Goal: Task Accomplishment & Management: Complete application form

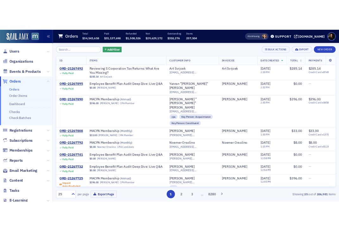
scroll to position [352, 0]
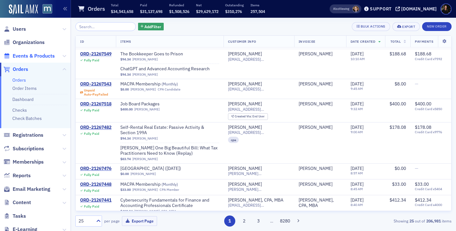
click at [27, 57] on span "Events & Products" at bounding box center [34, 56] width 42 height 7
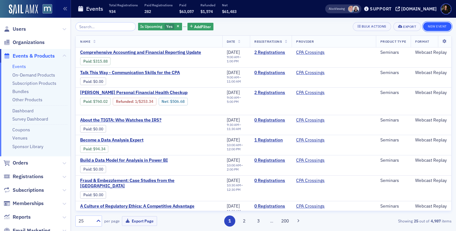
click at [442, 26] on button "New Event" at bounding box center [437, 26] width 28 height 9
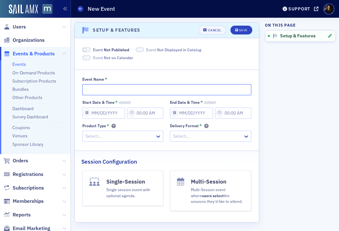
click at [103, 91] on input "Event Name *" at bounding box center [166, 89] width 169 height 11
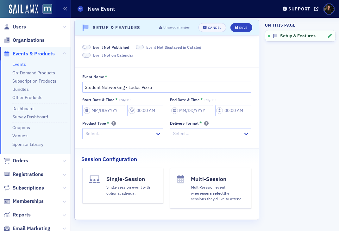
click at [308, 149] on aside "On this page Setup & Features" at bounding box center [300, 123] width 71 height 216
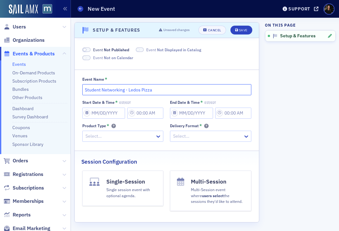
click at [101, 90] on input "Student Networking - Ledos Pizza" at bounding box center [166, 89] width 169 height 11
click at [102, 91] on input "Student/Professional Networking - Ledos Pizza" at bounding box center [166, 89] width 169 height 11
type input "Student and Professional Networking - Ledos Pizza"
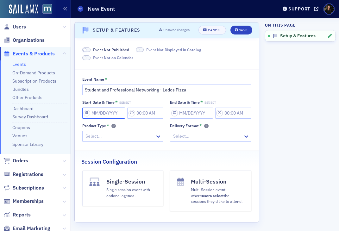
click at [105, 116] on input "Start Date & Time * EST/EDT" at bounding box center [103, 113] width 43 height 11
select select "7"
select select "2025"
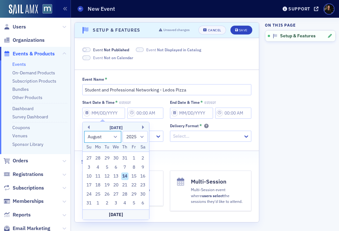
click at [115, 138] on select "January February March April May June July August September October November De…" at bounding box center [102, 137] width 37 height 12
select select "8"
click at [84, 131] on select "January February March April May June July August September October November De…" at bounding box center [102, 137] width 37 height 12
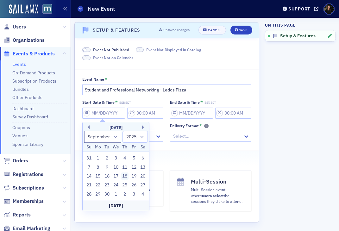
click at [123, 176] on div "18" at bounding box center [125, 176] width 8 height 8
type input "09/18/2025"
type input "10:00 AM"
type input "09/18/2025"
type input "11:00 AM"
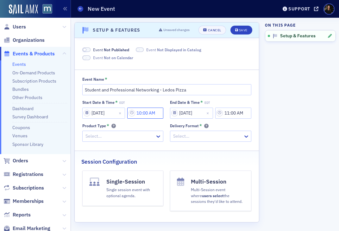
click at [144, 113] on input "10:00 AM" at bounding box center [145, 113] width 36 height 11
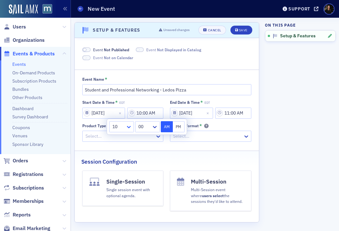
click at [129, 126] on icon at bounding box center [129, 127] width 6 height 6
click at [121, 168] on div "3" at bounding box center [121, 164] width 24 height 12
click at [180, 128] on button "PM" at bounding box center [179, 126] width 12 height 11
type input "3:00 PM"
click at [233, 116] on input "11:00 AM" at bounding box center [233, 113] width 36 height 11
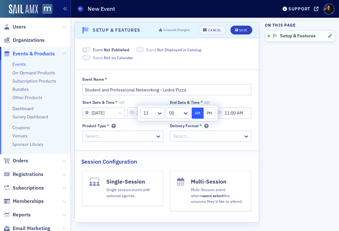
click at [152, 115] on div at bounding box center [149, 113] width 13 height 8
click at [159, 182] on div "6" at bounding box center [152, 185] width 16 height 7
click at [210, 111] on button "PM" at bounding box center [209, 113] width 12 height 11
type input "6:00 PM"
click at [261, 143] on div "Scroll to Setup & Features Setup & Features Unsaved changes Cancel Save Event N…" at bounding box center [204, 126] width 261 height 216
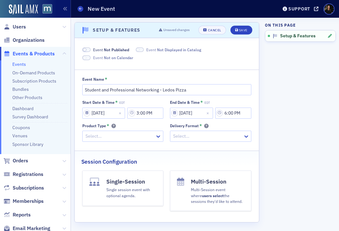
click at [127, 140] on div at bounding box center [120, 136] width 70 height 8
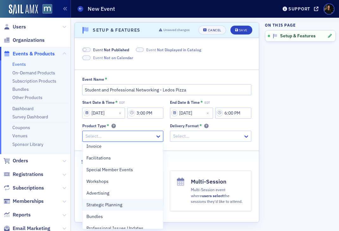
scroll to position [50, 0]
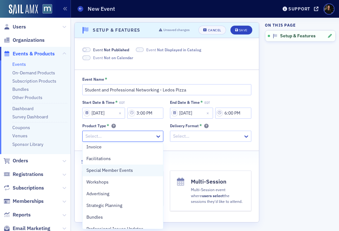
click at [119, 170] on span "Special Member Events" at bounding box center [109, 170] width 47 height 7
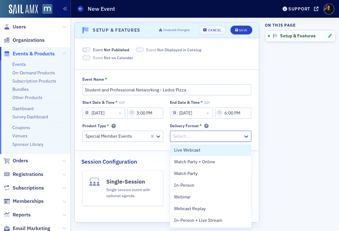
click at [198, 135] on div at bounding box center [207, 136] width 70 height 8
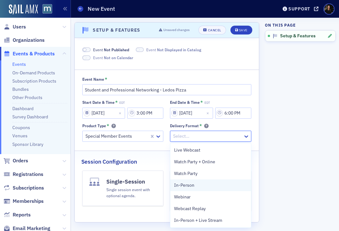
click at [197, 183] on div "In-Person" at bounding box center [210, 185] width 73 height 7
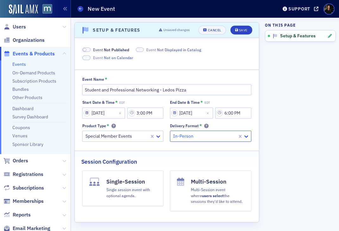
scroll to position [3, 0]
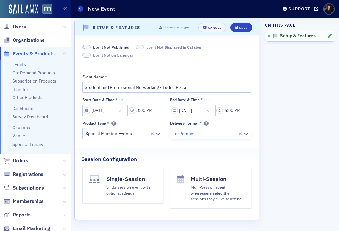
click at [129, 182] on h4 "Single-Session" at bounding box center [131, 179] width 50 height 8
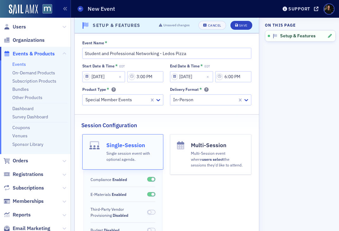
scroll to position [68, 0]
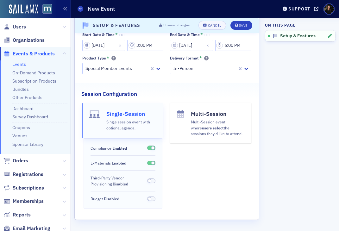
click at [149, 164] on span at bounding box center [151, 163] width 8 height 5
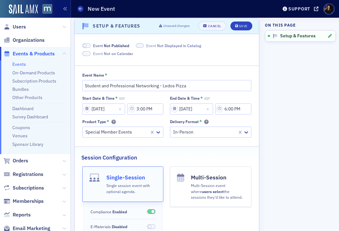
scroll to position [0, 0]
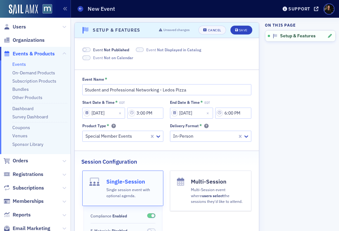
click at [84, 51] on span at bounding box center [84, 49] width 3 height 3
click at [85, 48] on span at bounding box center [86, 49] width 8 height 5
click at [247, 30] on div "Save" at bounding box center [243, 29] width 9 height 3
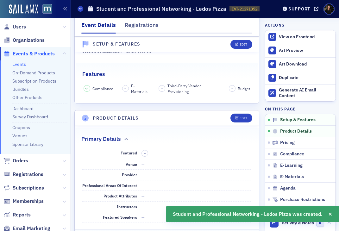
scroll to position [171, 0]
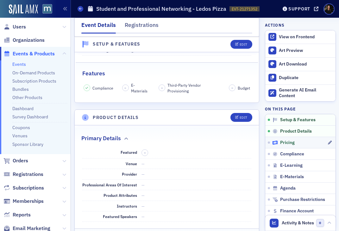
click at [280, 140] on span "Pricing" at bounding box center [287, 143] width 15 height 6
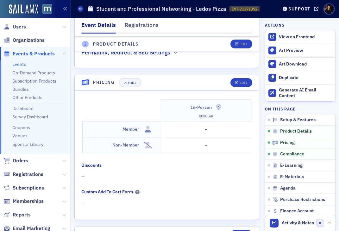
scroll to position [570, 0]
click at [225, 133] on td "-" at bounding box center [206, 130] width 90 height 16
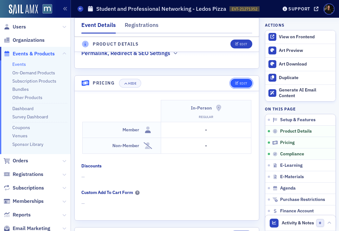
click at [240, 79] on div "Edit" at bounding box center [239, 83] width 26 height 9
click at [242, 86] on button "Edit" at bounding box center [241, 83] width 22 height 9
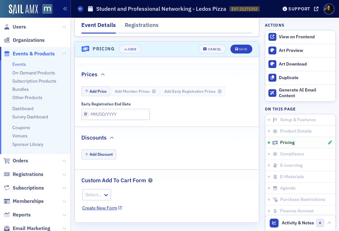
scroll to position [609, 0]
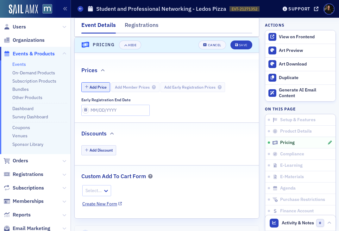
click at [94, 89] on button "Add Price" at bounding box center [95, 87] width 29 height 10
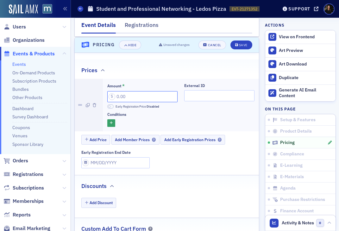
drag, startPoint x: 133, startPoint y: 95, endPoint x: 129, endPoint y: 95, distance: 4.1
click at [129, 95] on input "Amount *" at bounding box center [142, 96] width 70 height 11
type input "5.00"
click at [113, 124] on button "button" at bounding box center [111, 123] width 8 height 8
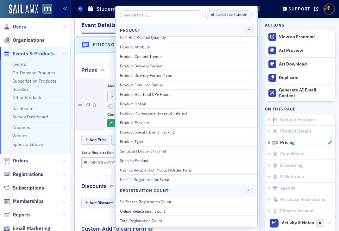
scroll to position [65, 0]
click at [86, 118] on span at bounding box center [88, 105] width 4 height 53
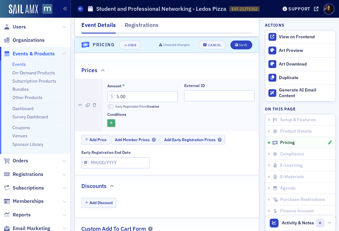
click at [109, 123] on button "button" at bounding box center [111, 123] width 8 height 8
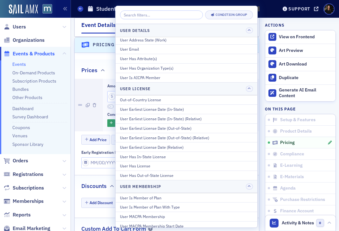
scroll to position [289, 0]
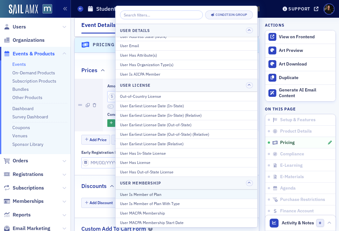
click at [136, 196] on div "User Is Member of Plan" at bounding box center [186, 194] width 133 height 6
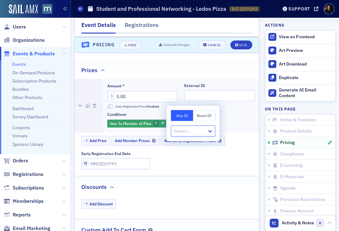
click at [188, 135] on div "Select..." at bounding box center [189, 131] width 36 height 9
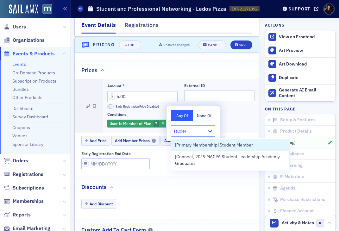
type input "student"
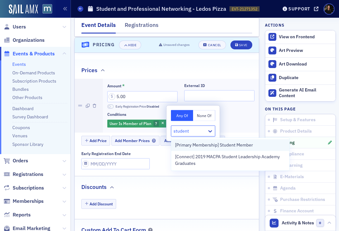
click at [239, 146] on span "[Primary Membership] Student Member" at bounding box center [214, 145] width 78 height 7
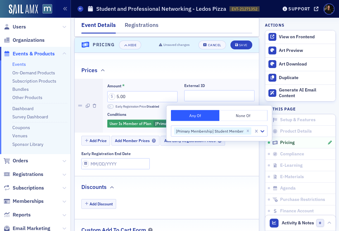
click at [239, 73] on div "Prices" at bounding box center [166, 66] width 171 height 15
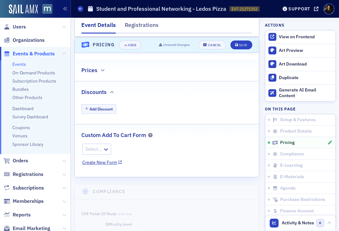
click at [204, 73] on div "Prices" at bounding box center [166, 66] width 171 height 15
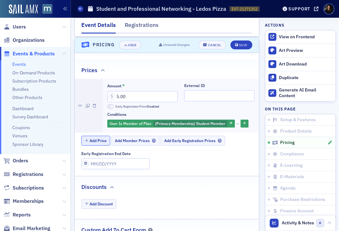
click at [91, 138] on button "Add Price" at bounding box center [95, 141] width 29 height 10
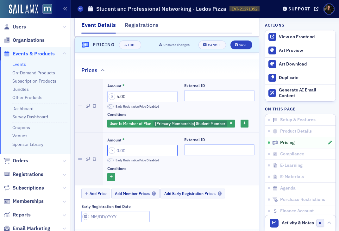
click at [133, 148] on input "Amount *" at bounding box center [142, 150] width 70 height 11
click at [235, 200] on div "Amount * 5.00 Early Registration Price Disabled External ID Conditions User Is …" at bounding box center [167, 150] width 184 height 143
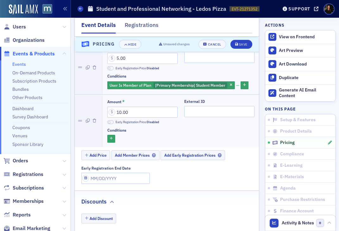
scroll to position [647, 0]
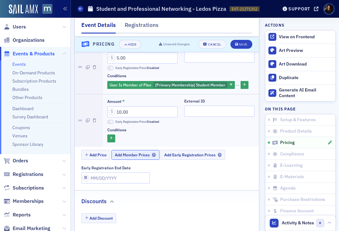
click at [125, 154] on span "Add Member Prices" at bounding box center [135, 155] width 41 height 5
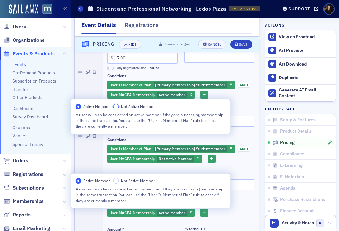
click at [117, 106] on input "Not Active Member" at bounding box center [116, 107] width 6 height 6
click at [117, 109] on input "Not Active Member" at bounding box center [116, 107] width 6 height 6
click at [251, 162] on div "User Is Member of Plan [Primary Membership] Student Member and User MACPA Membe…" at bounding box center [180, 154] width 147 height 19
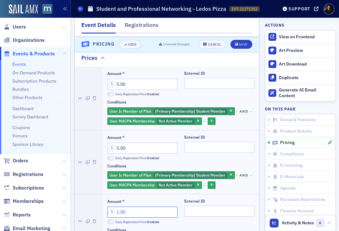
scroll to position [621, 0]
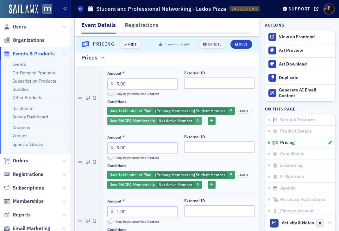
click at [177, 121] on span "Not Active Member" at bounding box center [176, 120] width 34 height 5
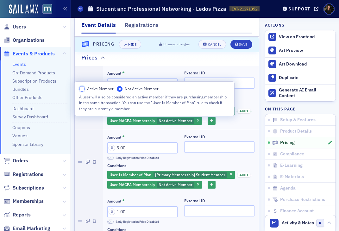
click at [82, 88] on input "Active Member" at bounding box center [82, 89] width 6 height 6
click at [231, 127] on div "Amount * 5.00 Early Registration Price Disabled External ID Conditions User Is …" at bounding box center [181, 98] width 156 height 64
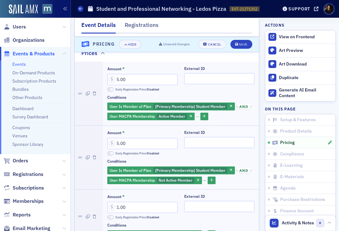
scroll to position [627, 0]
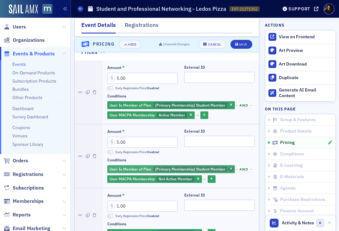
click at [230, 168] on icon "button" at bounding box center [231, 168] width 3 height 3
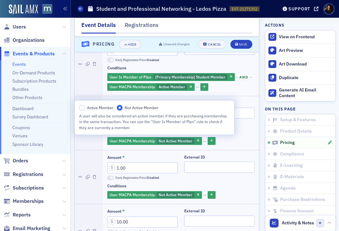
scroll to position [657, 0]
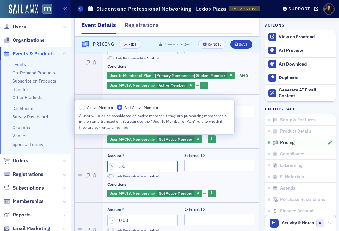
click at [119, 166] on input "1.00" at bounding box center [142, 166] width 70 height 11
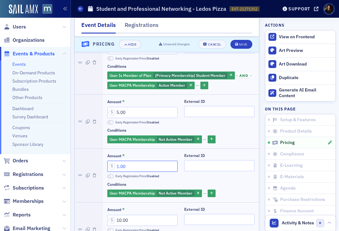
drag, startPoint x: 129, startPoint y: 163, endPoint x: 82, endPoint y: 161, distance: 47.2
click at [83, 161] on li "Amount * 1.00 Early Registration Price Disabled External ID Conditions User MAC…" at bounding box center [167, 175] width 184 height 54
click at [115, 167] on input "1.00" at bounding box center [142, 166] width 70 height 11
click at [116, 167] on input "1.00" at bounding box center [142, 166] width 70 height 11
type input "10.00"
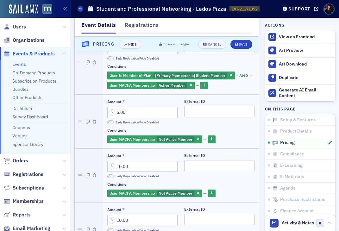
click at [201, 179] on div "Amount * 10.00 Early Registration Price Disabled External ID Conditions User MA…" at bounding box center [180, 175] width 147 height 45
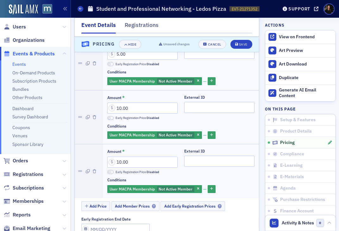
scroll to position [716, 0]
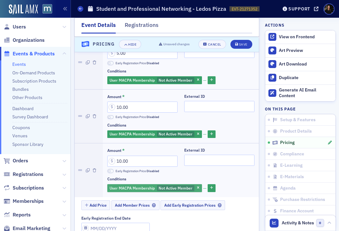
click at [177, 189] on span "Not Active Member" at bounding box center [176, 187] width 34 height 5
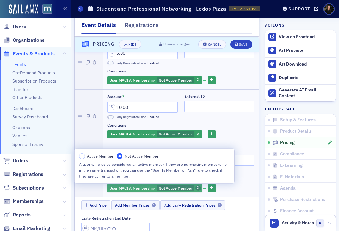
click at [195, 189] on span "button" at bounding box center [198, 188] width 6 height 6
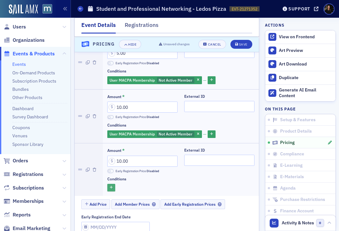
click at [110, 186] on icon "button" at bounding box center [111, 187] width 3 height 3
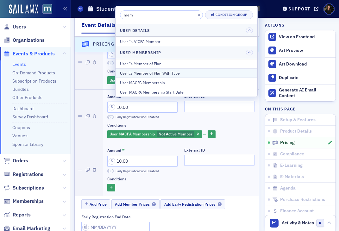
type input "mem"
click at [135, 75] on div "User Is Member of Plan With Type" at bounding box center [186, 73] width 133 height 6
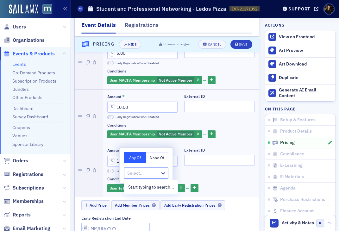
click at [153, 172] on div at bounding box center [143, 173] width 33 height 8
type input "p"
type input "c"
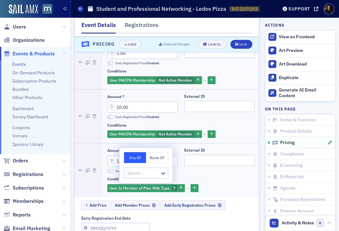
click at [220, 182] on div "Conditions User Is Member of Plan With Type ?" at bounding box center [180, 185] width 147 height 16
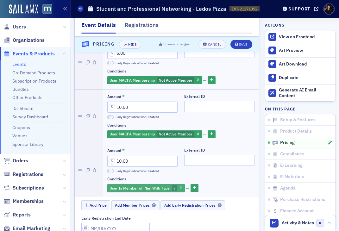
click at [167, 190] on span "User Is Member of Plan With Type" at bounding box center [139, 187] width 60 height 5
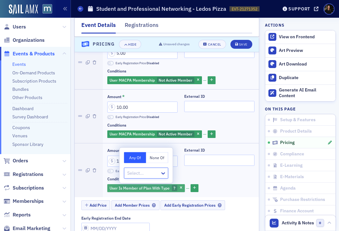
click at [183, 190] on button "button" at bounding box center [181, 188] width 6 height 6
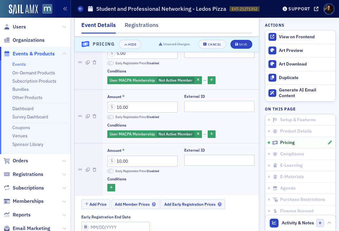
click at [107, 187] on div "Amount * 10.00 Early Registration Price Disabled External ID Conditions" at bounding box center [181, 169] width 156 height 53
click at [108, 187] on button "button" at bounding box center [111, 188] width 8 height 8
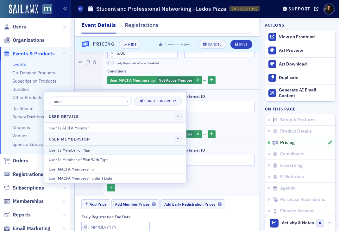
click at [67, 151] on div "User Is Member of Plan" at bounding box center [115, 150] width 133 height 6
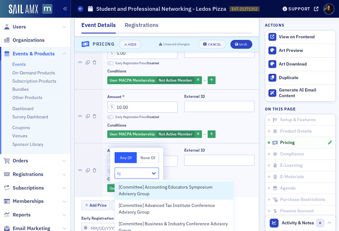
type input "cpa"
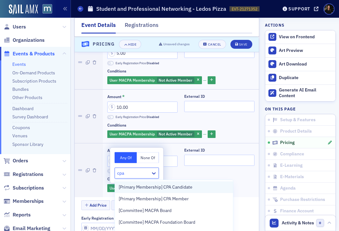
click at [173, 189] on span "[Primary Membership] CPA Candidate" at bounding box center [156, 187] width 74 height 7
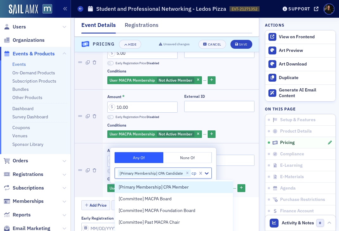
type input "cpa"
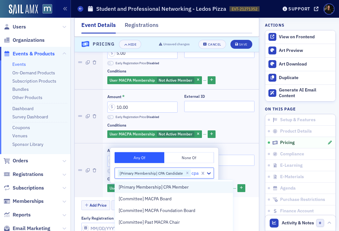
click at [183, 189] on span "[Primary Membership] CPA Member" at bounding box center [154, 187] width 70 height 7
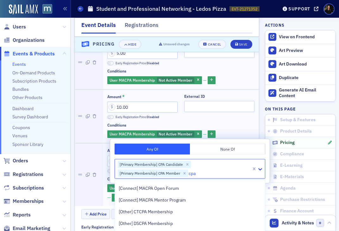
scroll to position [60, 0]
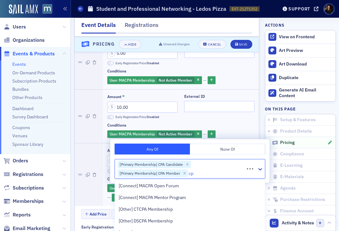
type input "c"
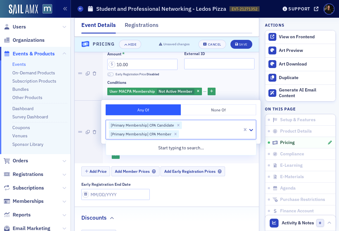
scroll to position [759, 0]
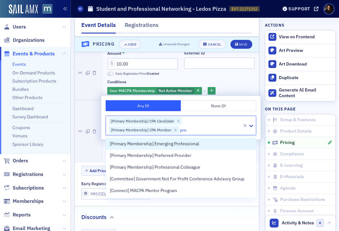
type input "prof"
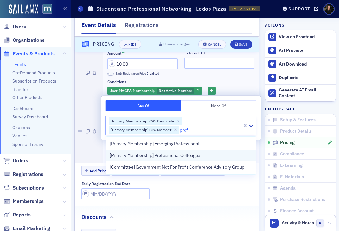
click at [168, 156] on span "[Primary Membership] Professional Colleague" at bounding box center [155, 155] width 90 height 7
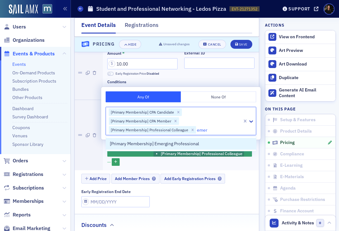
type input "eme"
click at [219, 133] on div at bounding box center [219, 130] width 45 height 8
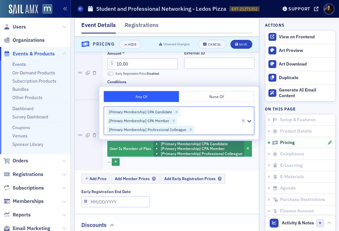
scroll to position [763, 0]
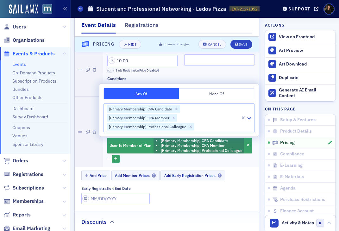
click at [240, 179] on div "Add Price Add Member Prices Add Early Registration Prices" at bounding box center [170, 176] width 178 height 11
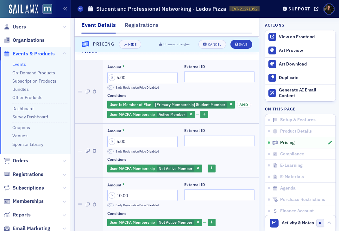
scroll to position [627, 0]
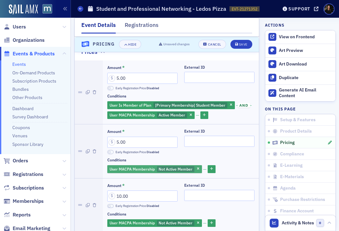
click at [183, 167] on span "Not Active Member" at bounding box center [176, 168] width 34 height 5
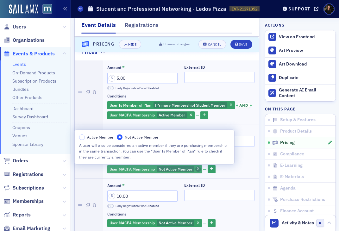
click at [197, 170] on icon "button" at bounding box center [198, 168] width 3 height 3
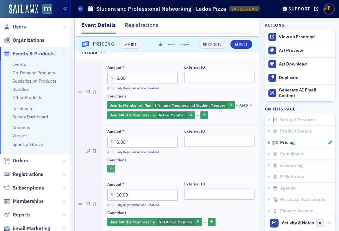
click at [110, 166] on button "button" at bounding box center [111, 169] width 8 height 8
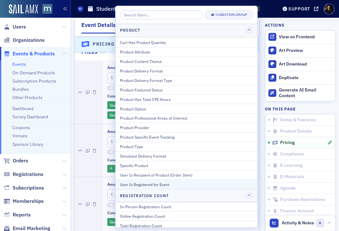
scroll to position [64, 0]
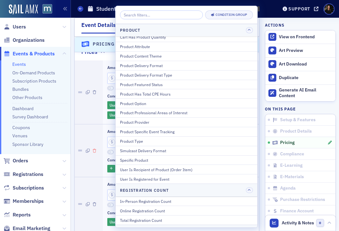
click at [96, 166] on button "button" at bounding box center [94, 150] width 3 height 53
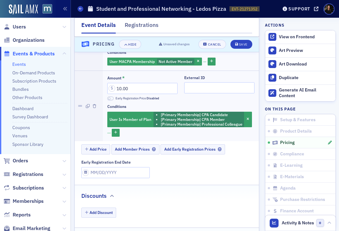
scroll to position [735, 0]
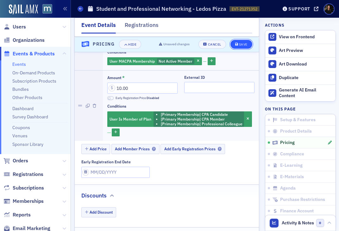
click at [245, 46] on button "Save" at bounding box center [241, 44] width 22 height 9
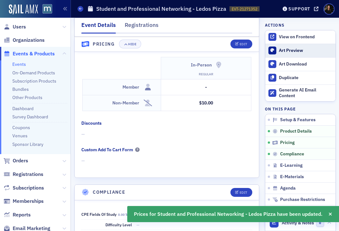
scroll to position [585, 0]
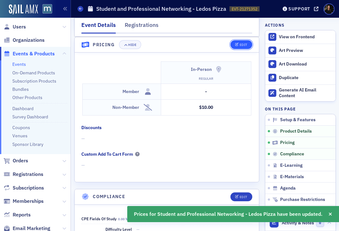
click at [244, 45] on div "Edit" at bounding box center [244, 44] width 8 height 3
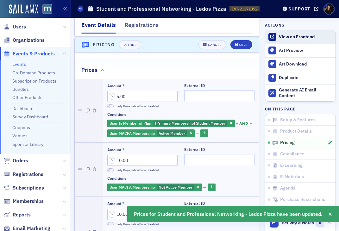
click at [287, 36] on div "View on Frontend" at bounding box center [305, 37] width 53 height 6
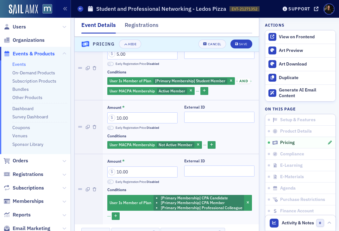
scroll to position [617, 0]
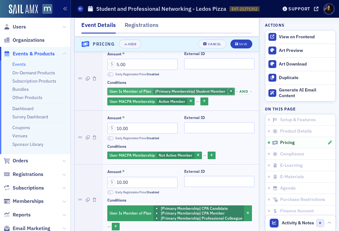
click at [228, 90] on span "button" at bounding box center [231, 92] width 6 height 6
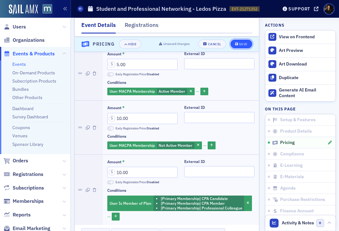
click at [245, 44] on div "Save" at bounding box center [243, 44] width 9 height 3
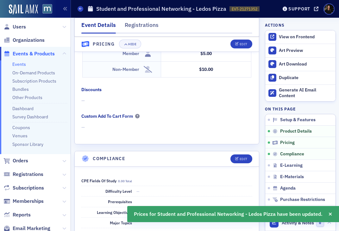
scroll to position [631, 0]
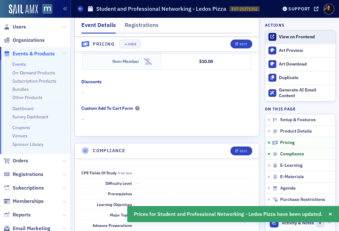
click at [294, 39] on div "View on Frontend" at bounding box center [305, 37] width 53 height 6
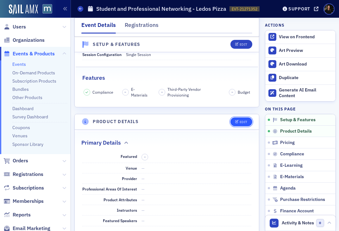
click at [246, 124] on button "Edit" at bounding box center [241, 121] width 22 height 9
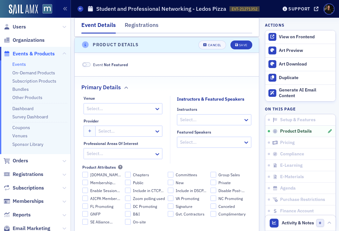
scroll to position [221, 0]
click at [116, 109] on div at bounding box center [119, 108] width 67 height 8
type input "L"
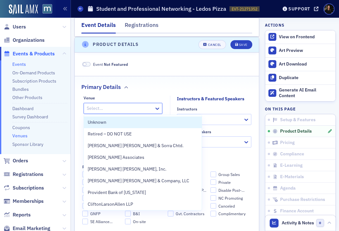
click at [20, 133] on link "Venues" at bounding box center [19, 136] width 15 height 6
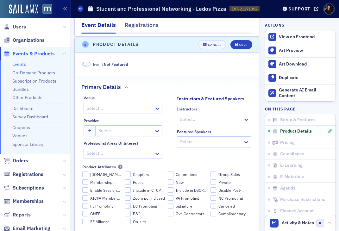
click at [128, 109] on div at bounding box center [119, 108] width 67 height 8
type input "Ledo"
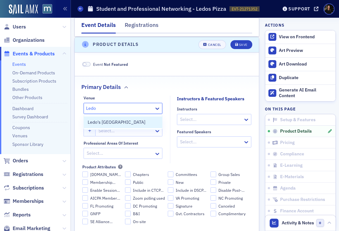
click at [102, 123] on span "Ledo's [GEOGRAPHIC_DATA]" at bounding box center [117, 122] width 58 height 7
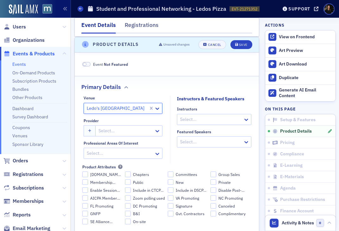
click at [122, 132] on div at bounding box center [126, 131] width 56 height 8
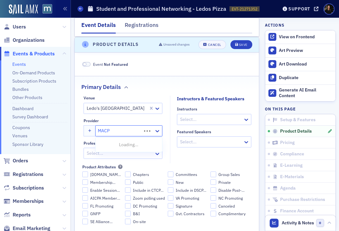
type input "MACPA"
click at [121, 156] on span "MACPA" at bounding box center [128, 156] width 58 height 7
click at [89, 134] on button "button" at bounding box center [90, 130] width 12 height 11
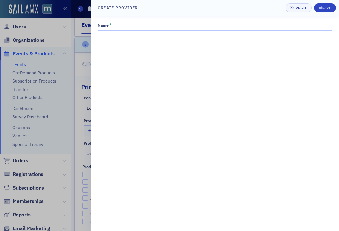
click at [293, 13] on header "Create Provider Cancel Save" at bounding box center [215, 8] width 248 height 16
click at [297, 8] on div "Cancel" at bounding box center [299, 7] width 13 height 3
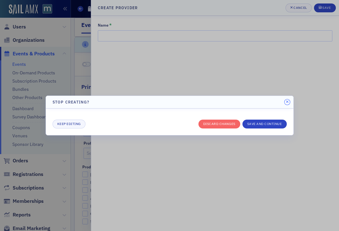
click at [288, 101] on icon "button" at bounding box center [287, 102] width 3 height 4
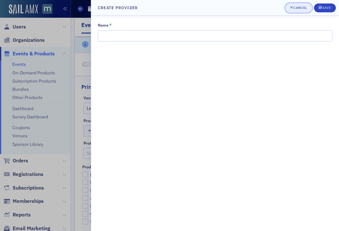
click at [302, 8] on div "Cancel" at bounding box center [299, 7] width 13 height 3
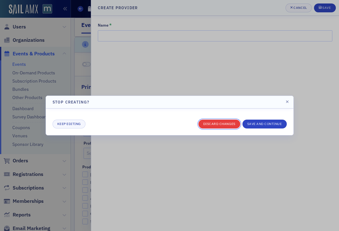
click at [227, 122] on button "Discard changes" at bounding box center [219, 124] width 42 height 9
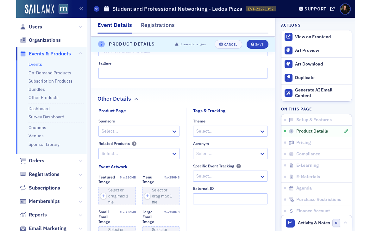
scroll to position [472, 0]
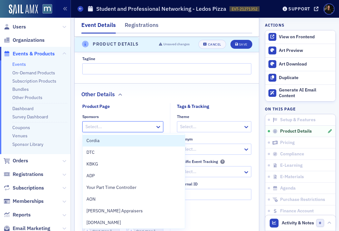
click at [112, 128] on div at bounding box center [120, 127] width 70 height 8
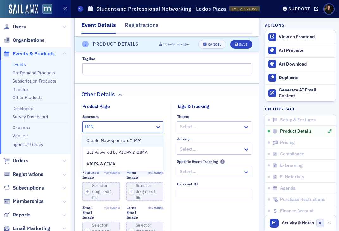
click at [93, 141] on span "Create New sponsors "IMA"" at bounding box center [113, 140] width 55 height 7
type input "IMA"
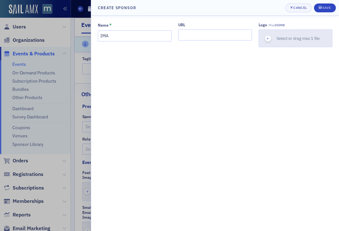
click at [291, 31] on button "Select or drag max 1 file" at bounding box center [295, 38] width 74 height 18
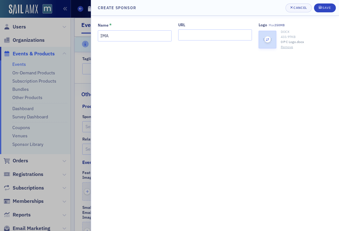
click at [265, 41] on icon "button" at bounding box center [268, 40] width 6 height 6
click at [271, 40] on div "button" at bounding box center [267, 39] width 17 height 17
click at [321, 9] on div "submit" at bounding box center [321, 7] width 4 height 5
click at [327, 11] on button "Save" at bounding box center [325, 7] width 22 height 9
click at [326, 6] on div "Save" at bounding box center [326, 7] width 9 height 3
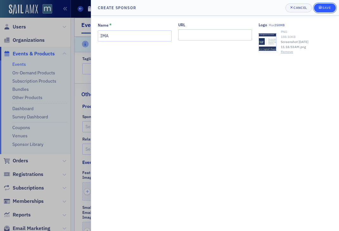
click at [323, 8] on div "Save" at bounding box center [326, 7] width 9 height 3
click at [323, 11] on button "Save" at bounding box center [325, 7] width 22 height 9
click at [84, 49] on div at bounding box center [169, 115] width 339 height 231
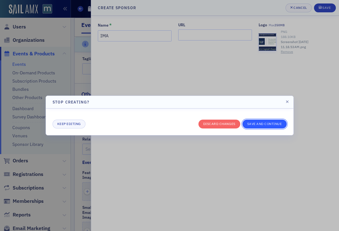
click at [253, 126] on button "Save and continue" at bounding box center [264, 124] width 44 height 9
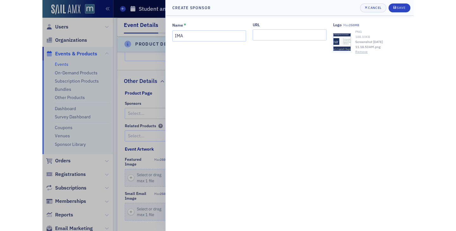
scroll to position [459, 0]
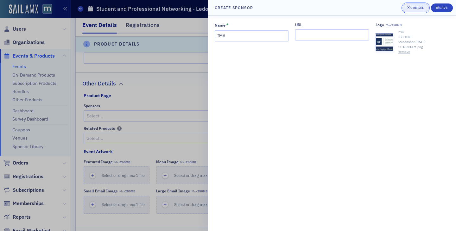
click at [416, 9] on div "Cancel" at bounding box center [416, 7] width 13 height 3
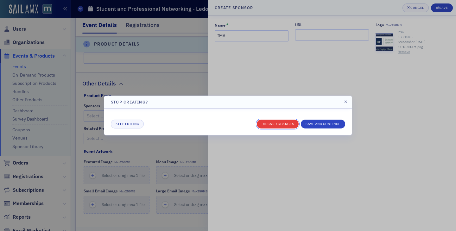
click at [265, 124] on button "Discard changes" at bounding box center [278, 124] width 42 height 9
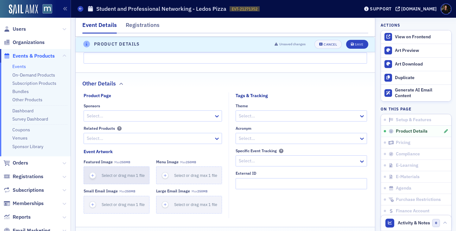
click at [90, 177] on icon "button" at bounding box center [93, 176] width 6 height 6
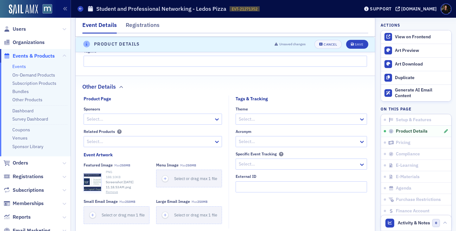
scroll to position [448, 0]
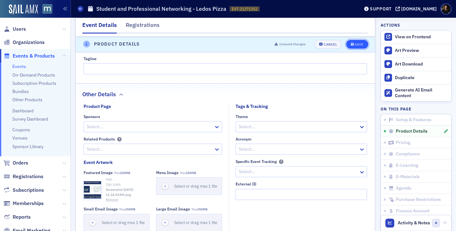
click at [362, 47] on button "Save" at bounding box center [357, 44] width 22 height 9
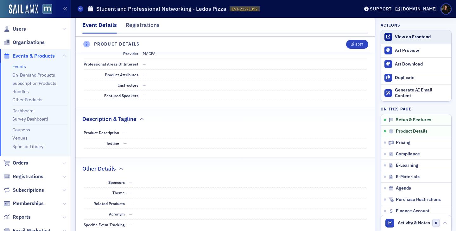
scroll to position [207, 0]
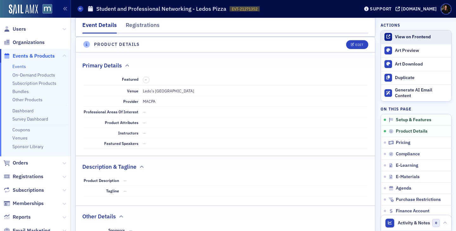
click at [410, 40] on link "View on Frontend" at bounding box center [416, 36] width 70 height 13
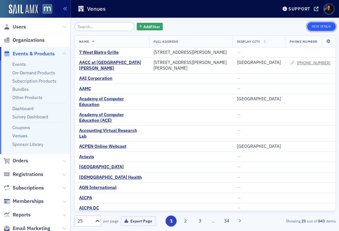
click at [315, 25] on button "New Venue" at bounding box center [321, 26] width 29 height 9
select select "US"
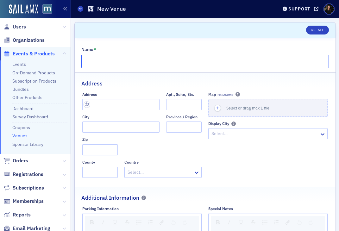
click at [176, 61] on input "Name *" at bounding box center [204, 61] width 247 height 13
type input "Ledo's [GEOGRAPHIC_DATA]"
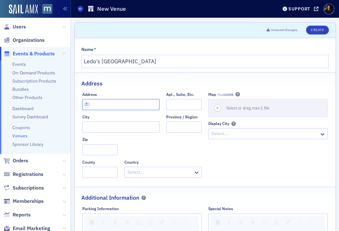
click at [130, 102] on input "text" at bounding box center [120, 104] width 77 height 11
paste input "[STREET_ADDRESS][PERSON_NAME]"
type input "[STREET_ADDRESS][PERSON_NAME]"
type input "[GEOGRAPHIC_DATA]"
type input "20740"
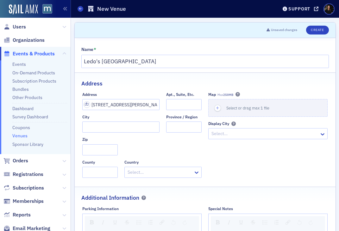
type input "Prince [PERSON_NAME]'s County"
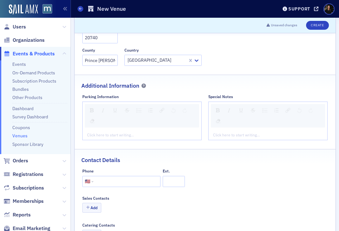
scroll to position [144, 0]
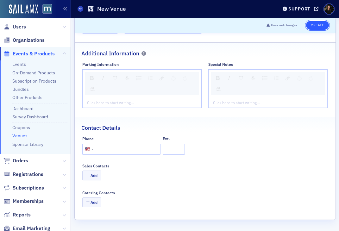
click at [319, 24] on button "Create" at bounding box center [317, 25] width 22 height 9
select select "US"
